Goal: Information Seeking & Learning: Learn about a topic

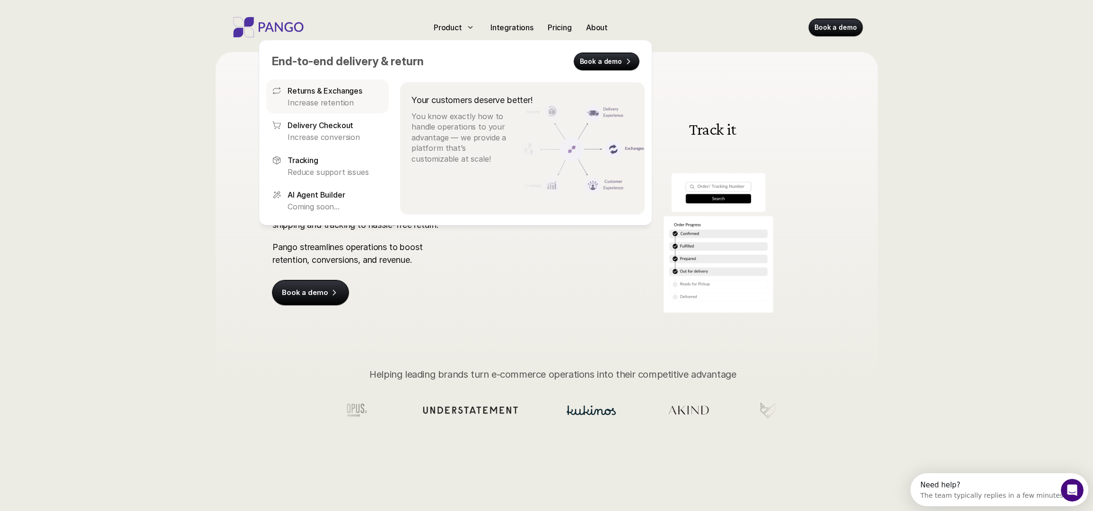
click at [341, 88] on p "Returns & Exchanges" at bounding box center [325, 90] width 75 height 11
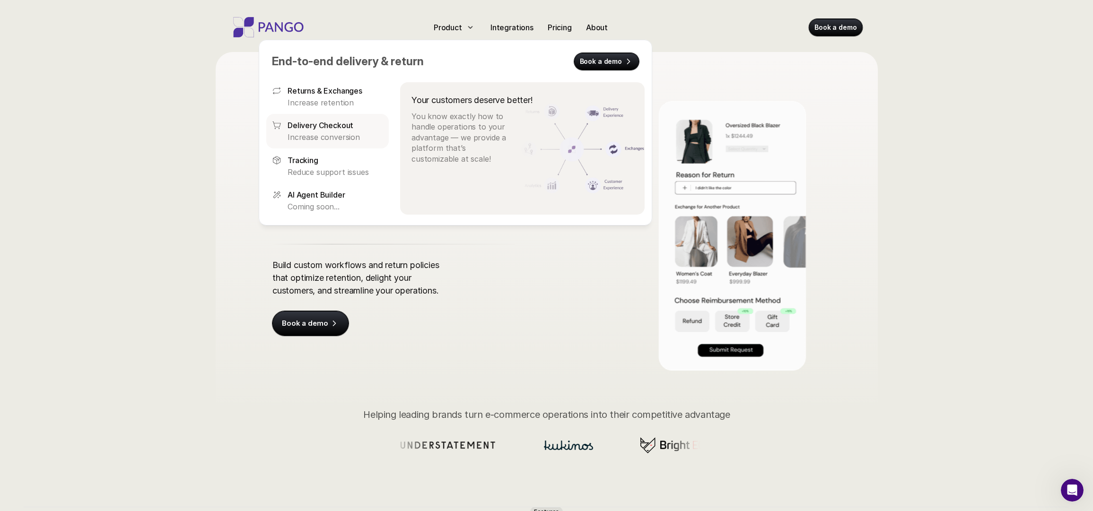
click at [339, 134] on p "Increase conversion" at bounding box center [336, 137] width 96 height 10
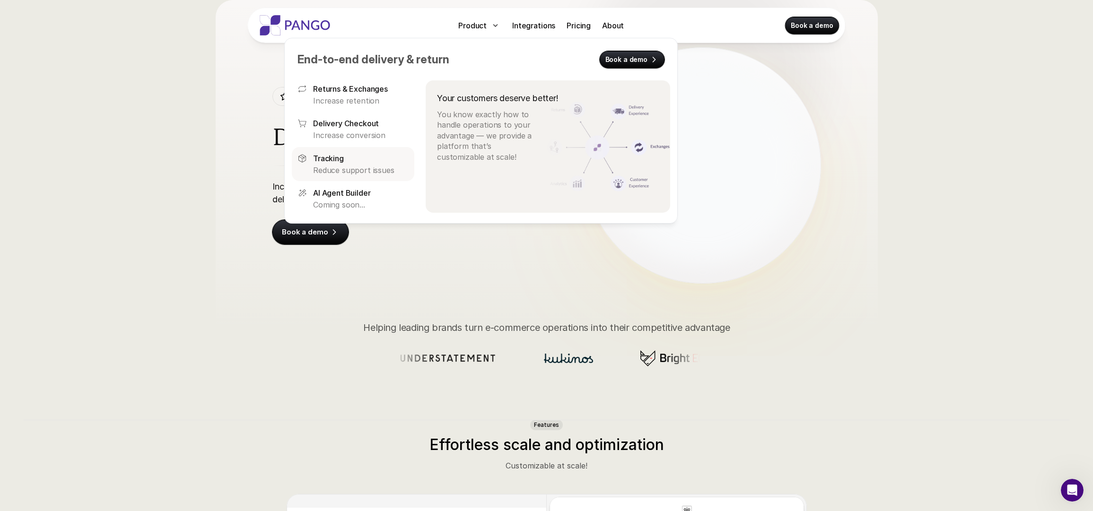
click at [340, 168] on p "Reduce support issues" at bounding box center [361, 170] width 96 height 10
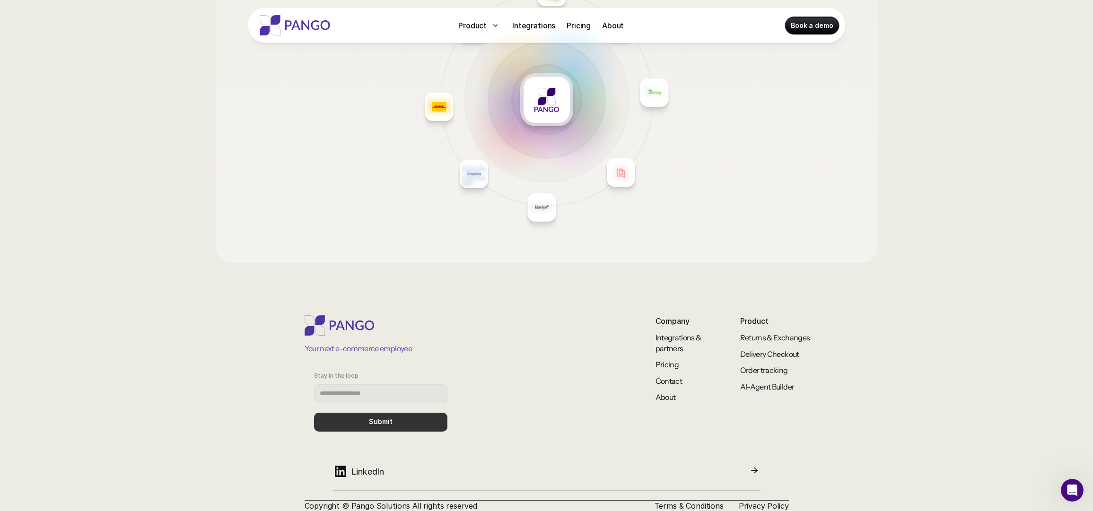
scroll to position [1290, 0]
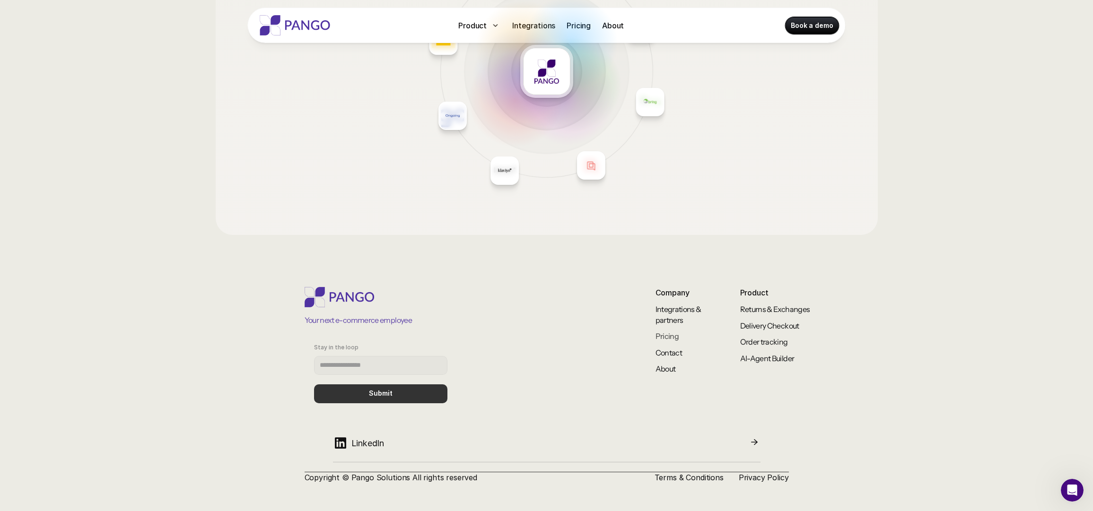
click at [672, 333] on link "Pricing" at bounding box center [668, 336] width 24 height 9
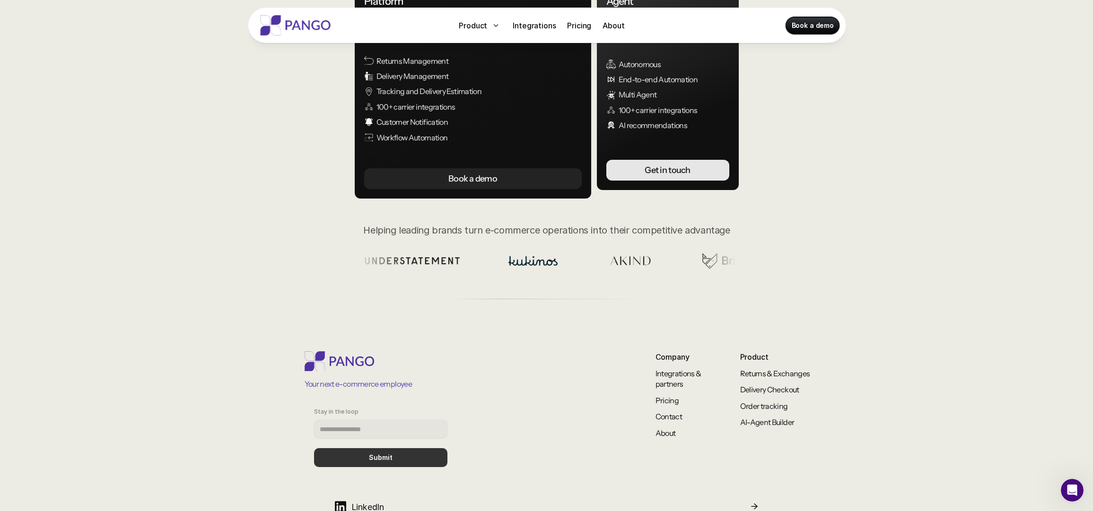
scroll to position [211, 0]
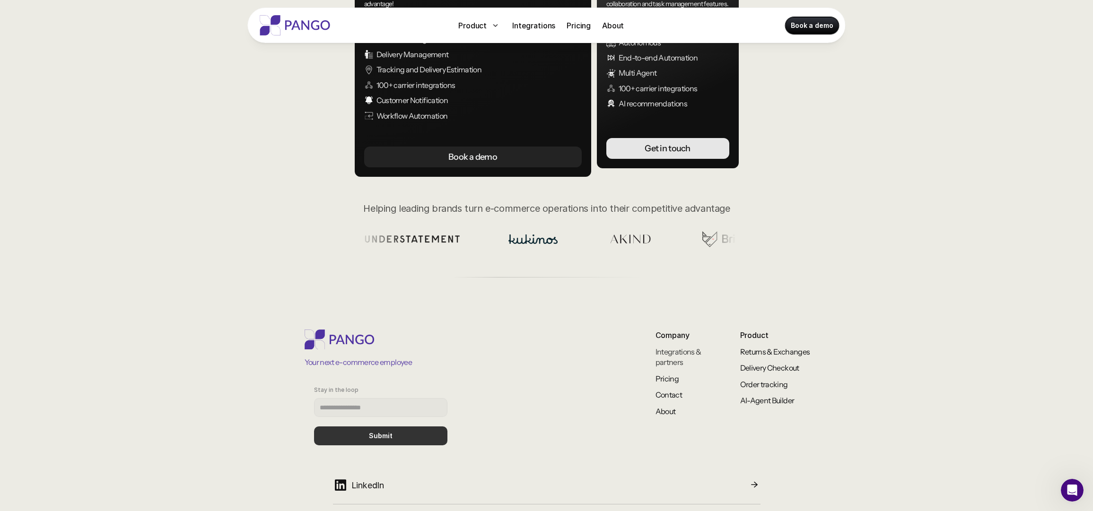
click at [663, 358] on link "Integrations & partners" at bounding box center [679, 357] width 47 height 20
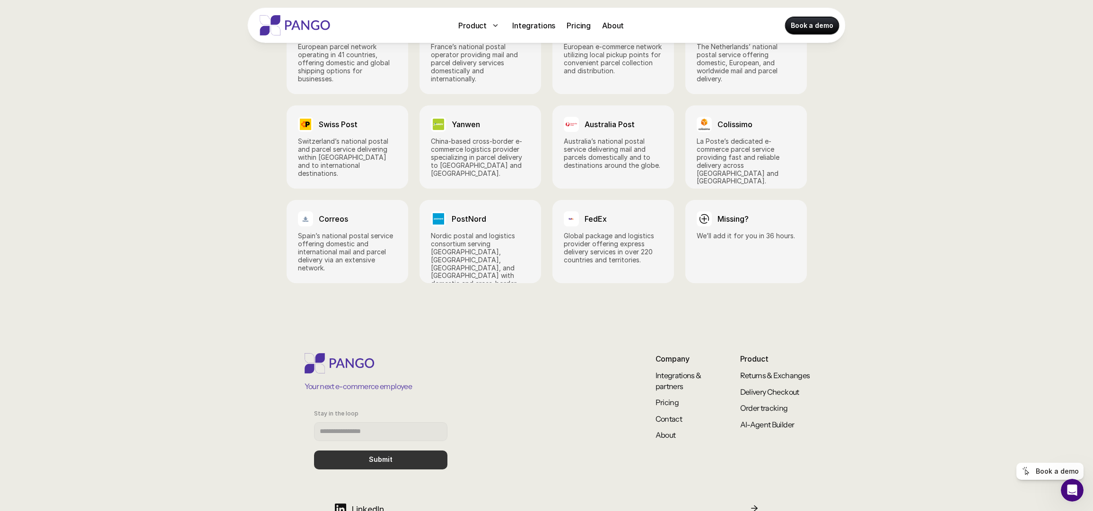
scroll to position [1353, 0]
click at [770, 385] on link "Delivery Checkout" at bounding box center [770, 389] width 59 height 9
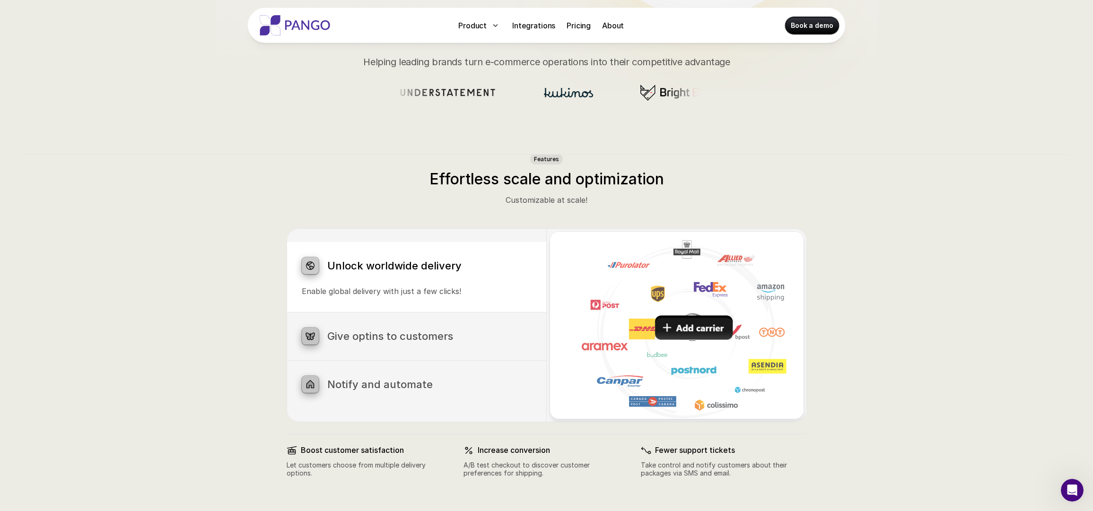
scroll to position [320, 0]
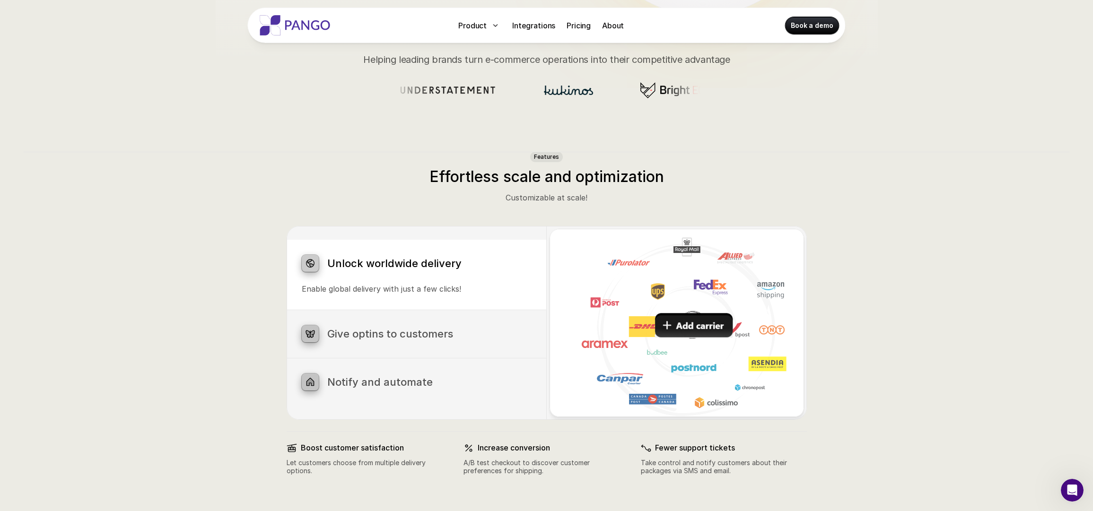
click at [440, 342] on div "Give optins to customers" at bounding box center [417, 334] width 230 height 17
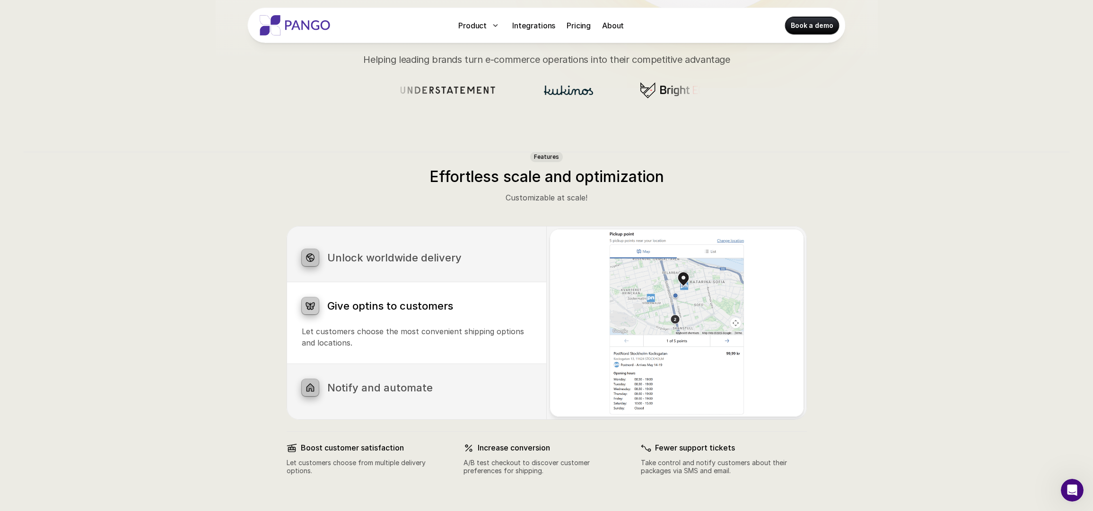
click at [451, 388] on h3 "Notify and automate" at bounding box center [429, 388] width 204 height 12
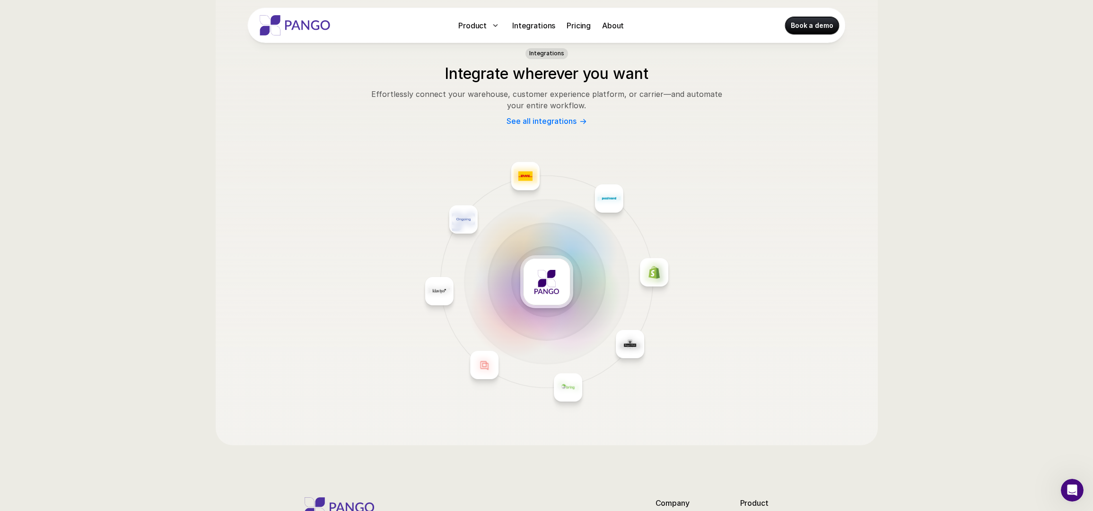
scroll to position [1502, 0]
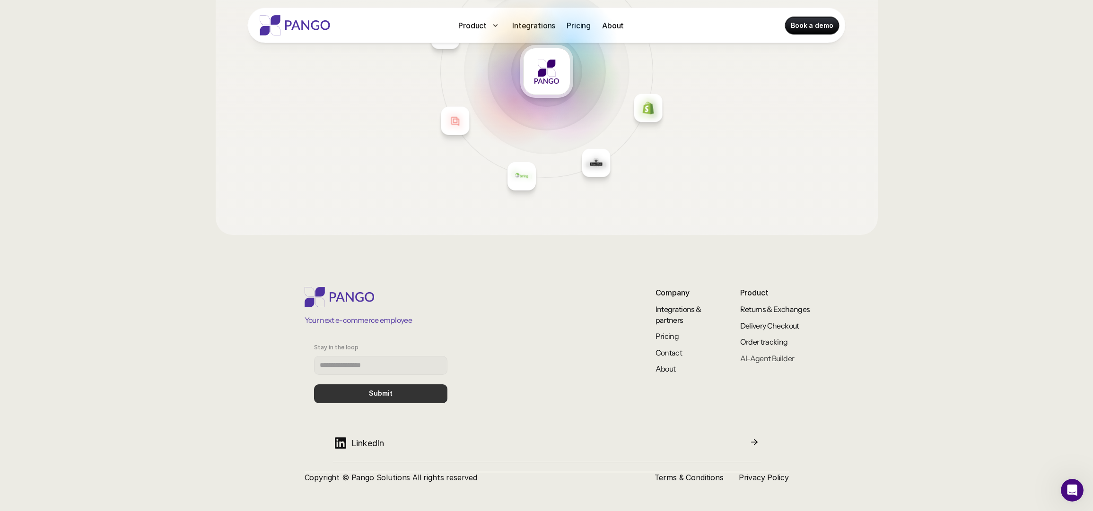
click at [755, 357] on link "AI-Agent Builder" at bounding box center [768, 358] width 54 height 9
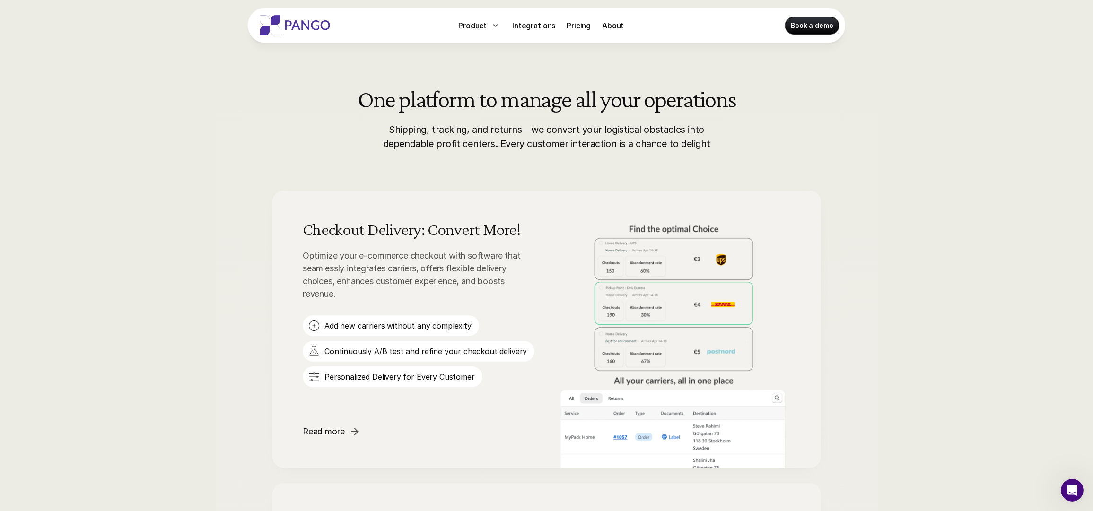
scroll to position [429, 0]
click at [349, 428] on span "Read more" at bounding box center [332, 431] width 60 height 13
